Goal: Contribute content

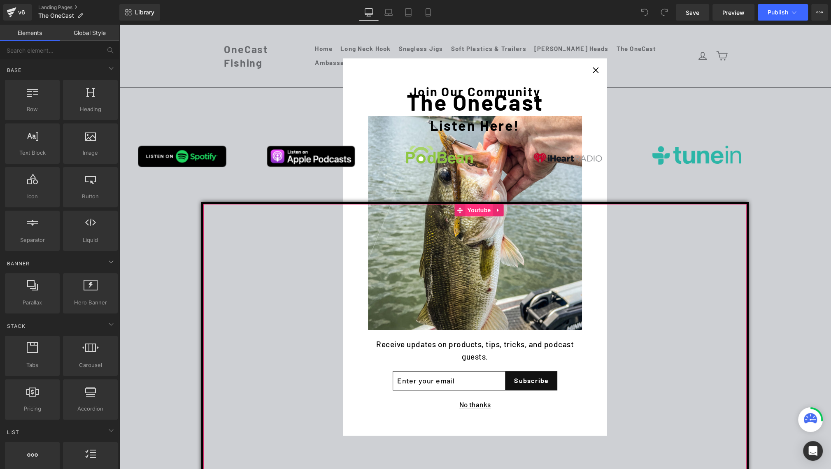
click at [474, 209] on span "Youtube" at bounding box center [479, 210] width 28 height 12
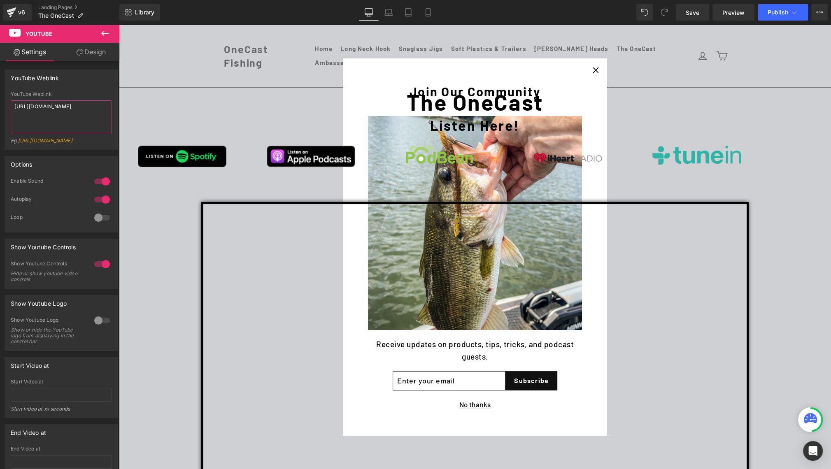
drag, startPoint x: 98, startPoint y: 109, endPoint x: -11, endPoint y: 108, distance: 108.7
click at [0, 108] on html "Youtube You are previewing how the will restyle your page. You can not edit Ele…" at bounding box center [415, 234] width 831 height 469
type textarea "[URL][DOMAIN_NAME]"
click at [692, 16] on span "Save" at bounding box center [693, 12] width 14 height 9
click at [783, 14] on span "Publish" at bounding box center [778, 12] width 21 height 7
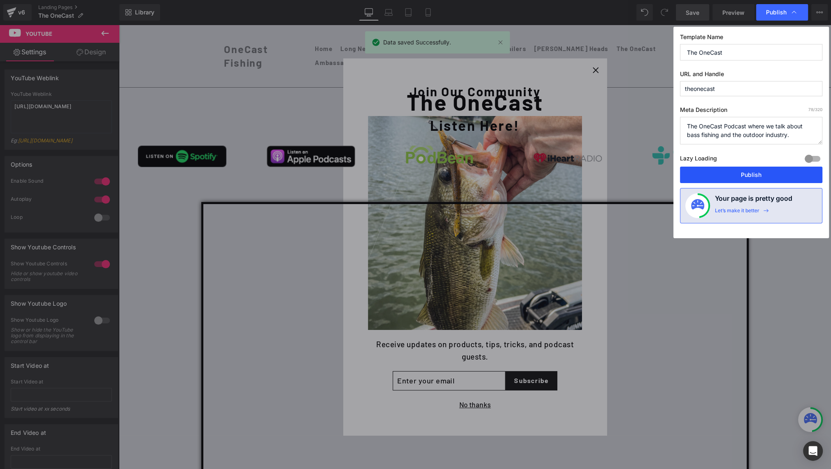
click at [752, 171] on button "Publish" at bounding box center [751, 175] width 142 height 16
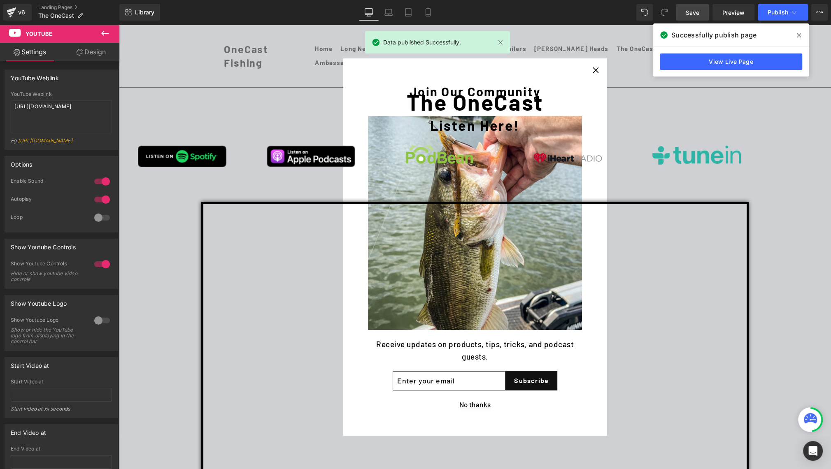
click at [800, 30] on span at bounding box center [799, 35] width 13 height 13
